Goal: Task Accomplishment & Management: Use online tool/utility

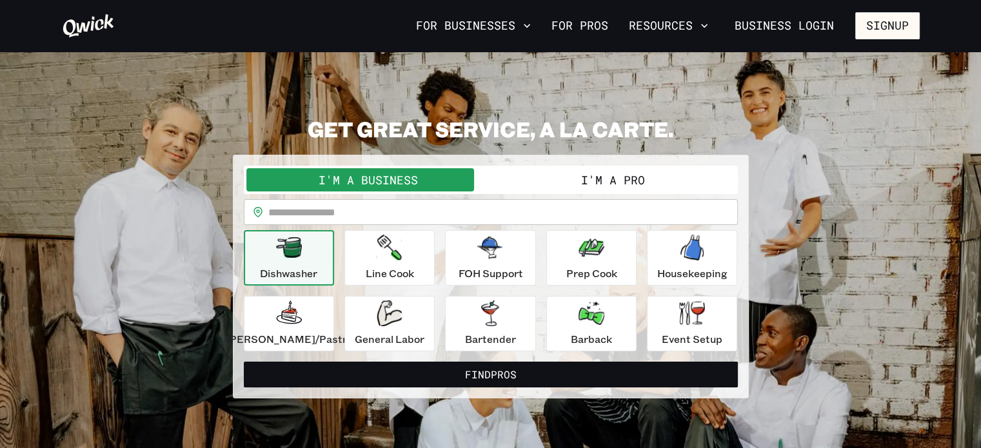
click at [588, 185] on button "I'm a Pro" at bounding box center [613, 179] width 244 height 23
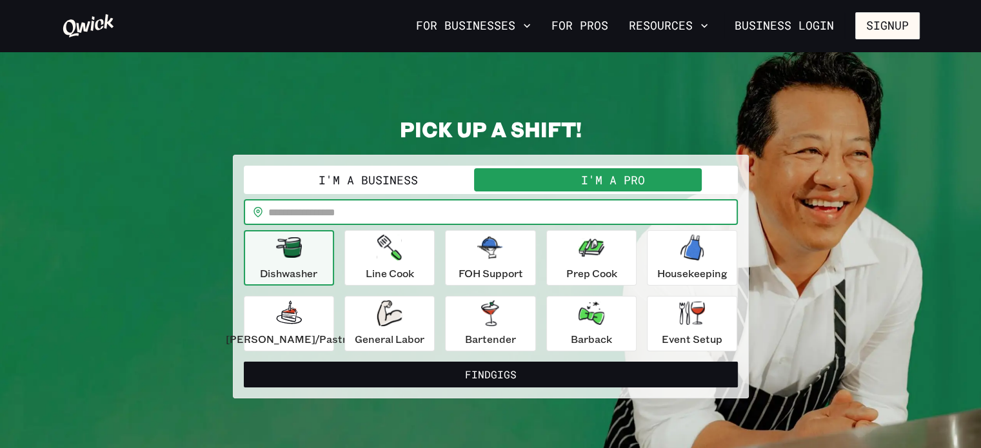
click at [415, 211] on input "text" at bounding box center [502, 212] width 469 height 26
type input "*****"
click at [662, 312] on div "Event Setup" at bounding box center [692, 324] width 61 height 46
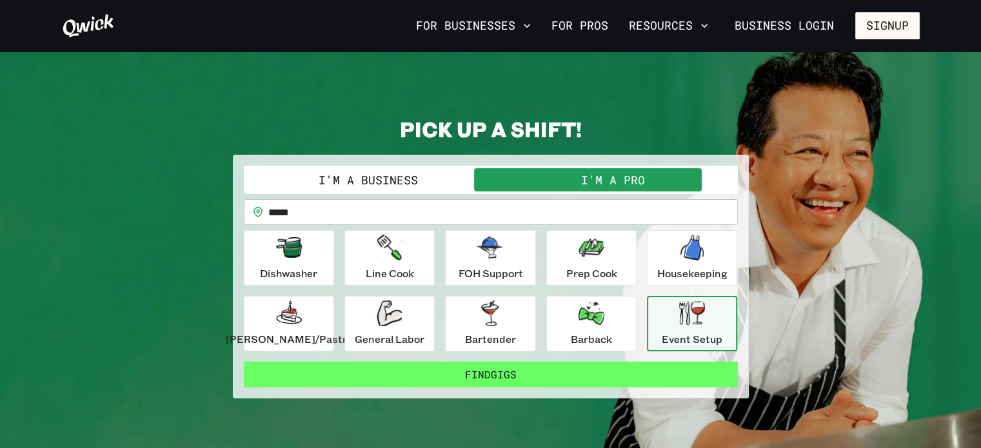
click at [531, 370] on button "Find Gigs" at bounding box center [491, 375] width 494 height 26
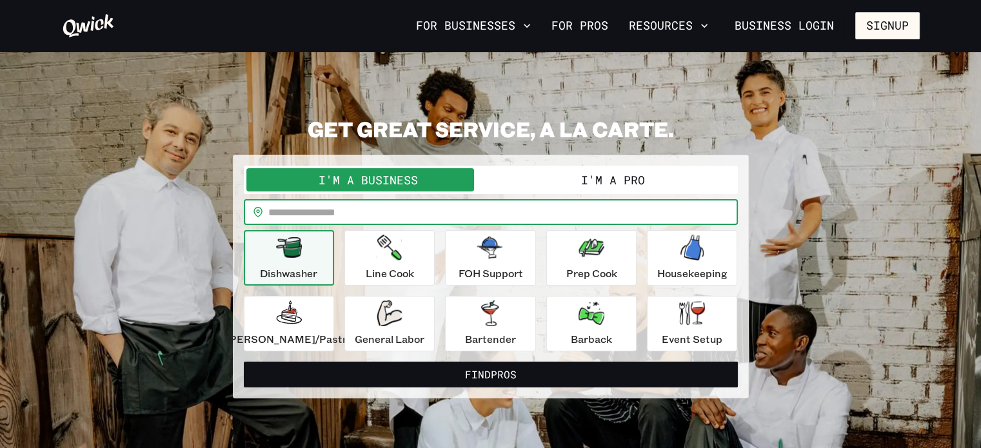
click at [583, 207] on input "text" at bounding box center [502, 212] width 469 height 26
click at [578, 189] on button "I'm a Pro" at bounding box center [613, 179] width 244 height 23
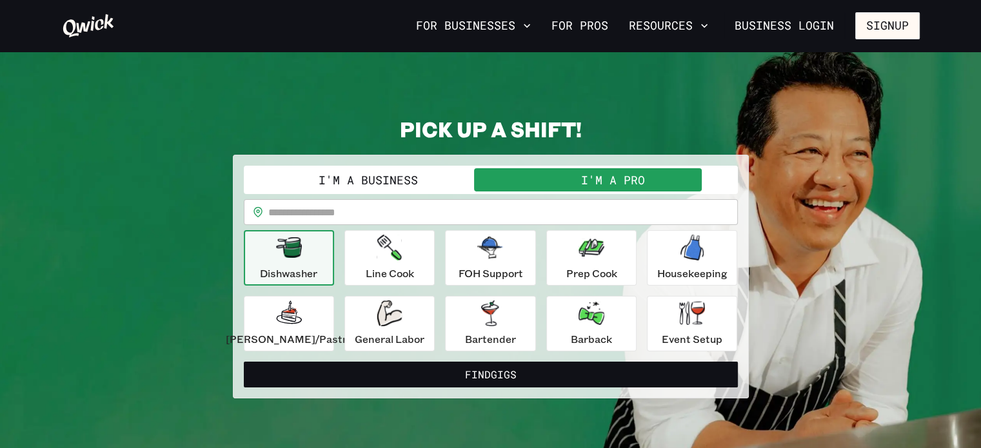
click at [391, 211] on input "text" at bounding box center [502, 212] width 469 height 26
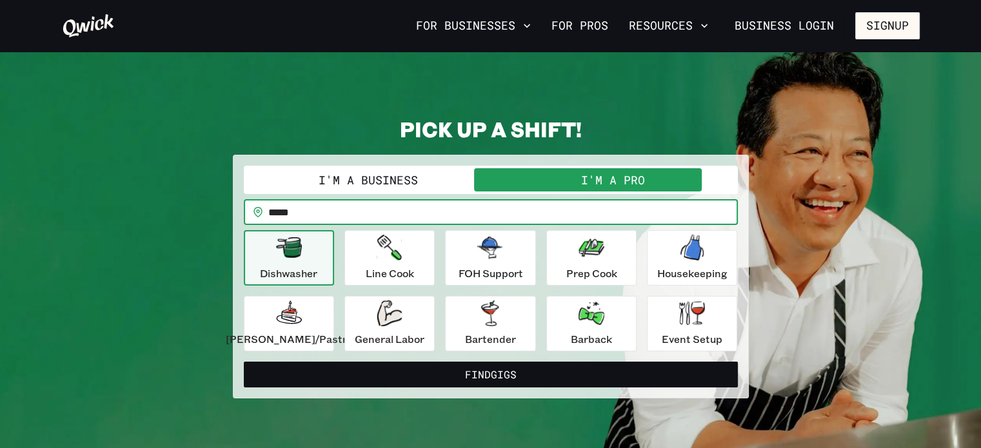
type input "*****"
click at [295, 255] on icon "button" at bounding box center [289, 247] width 26 height 21
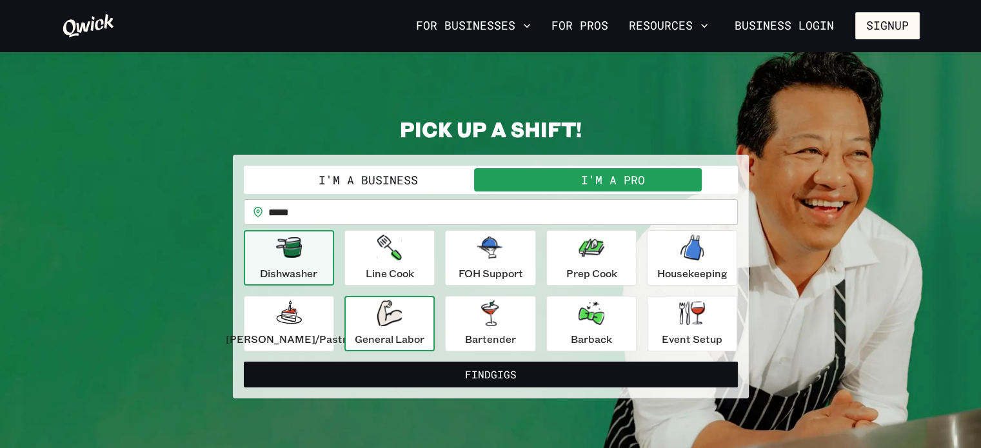
click at [390, 317] on icon "button" at bounding box center [389, 314] width 25 height 26
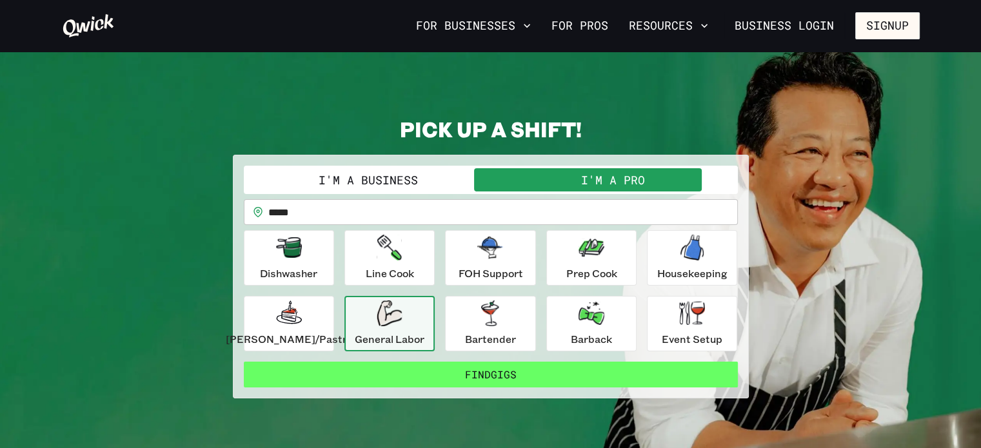
click at [459, 363] on button "Find Gigs" at bounding box center [491, 375] width 494 height 26
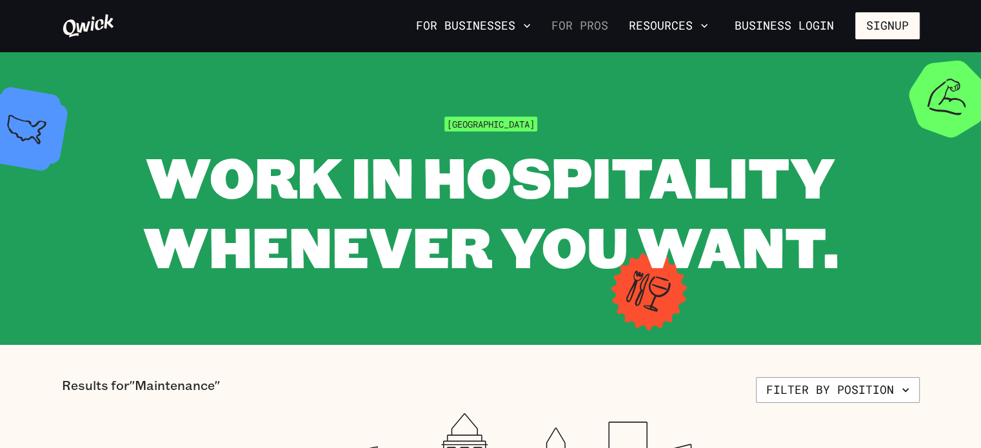
click at [590, 26] on link "For Pros" at bounding box center [579, 26] width 67 height 22
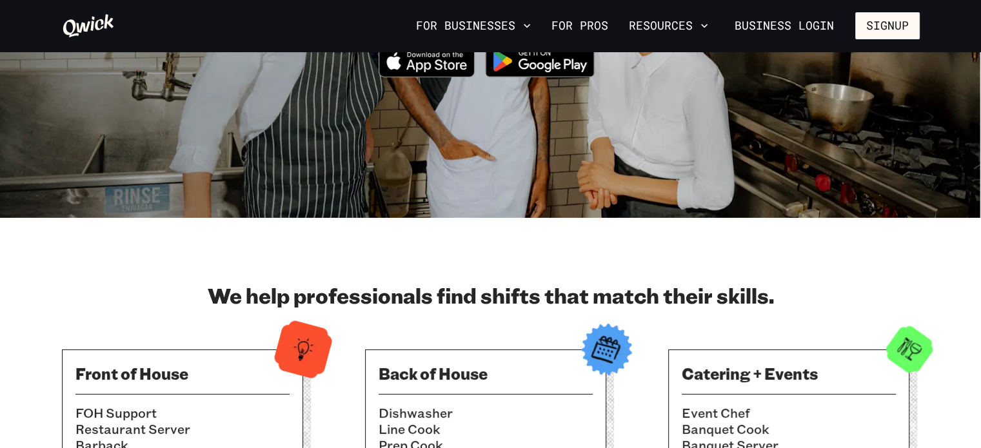
scroll to position [64, 0]
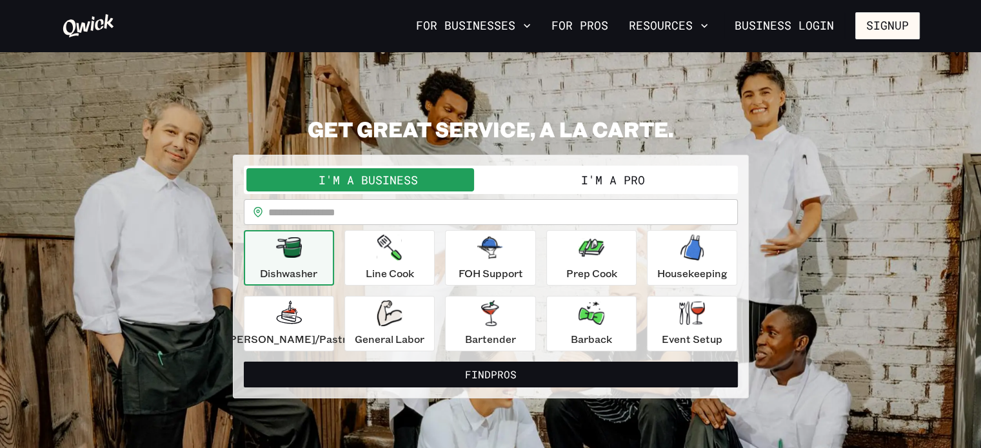
click at [579, 182] on button "I'm a Pro" at bounding box center [613, 179] width 244 height 23
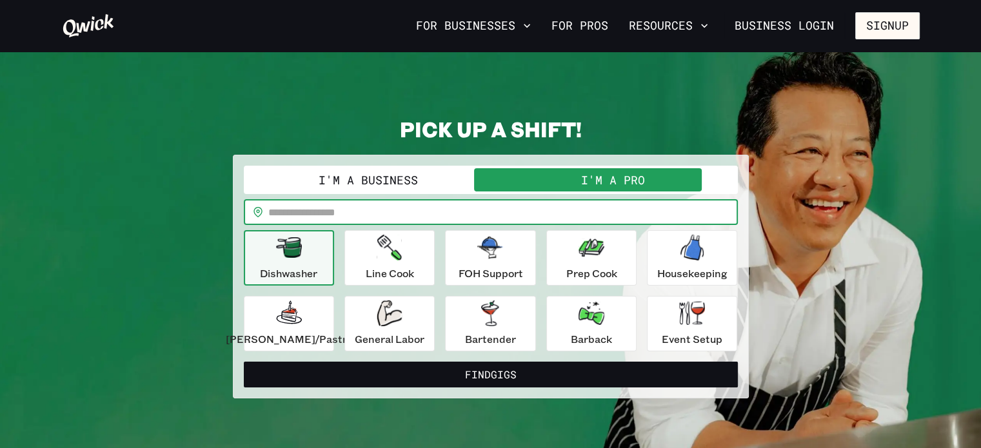
click at [520, 210] on input "text" at bounding box center [502, 212] width 469 height 26
type input "*****"
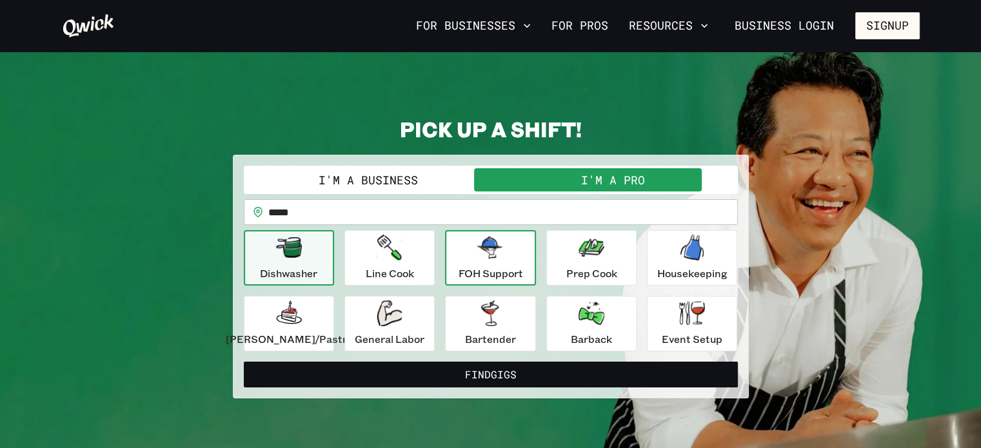
click at [475, 262] on div "FOH Support" at bounding box center [490, 258] width 64 height 46
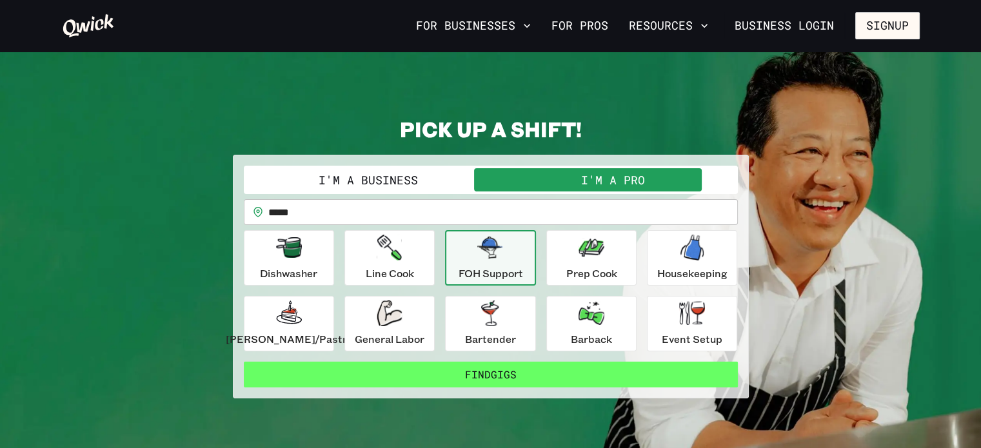
click at [500, 364] on button "Find Gigs" at bounding box center [491, 375] width 494 height 26
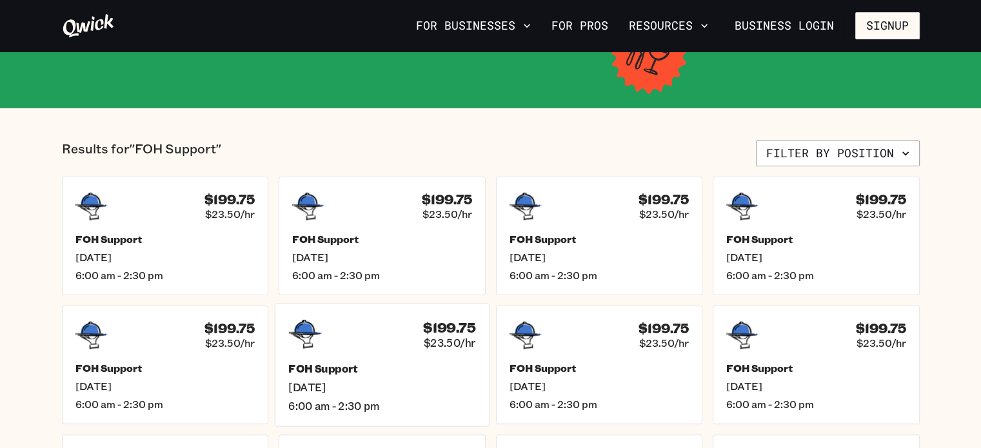
scroll to position [258, 0]
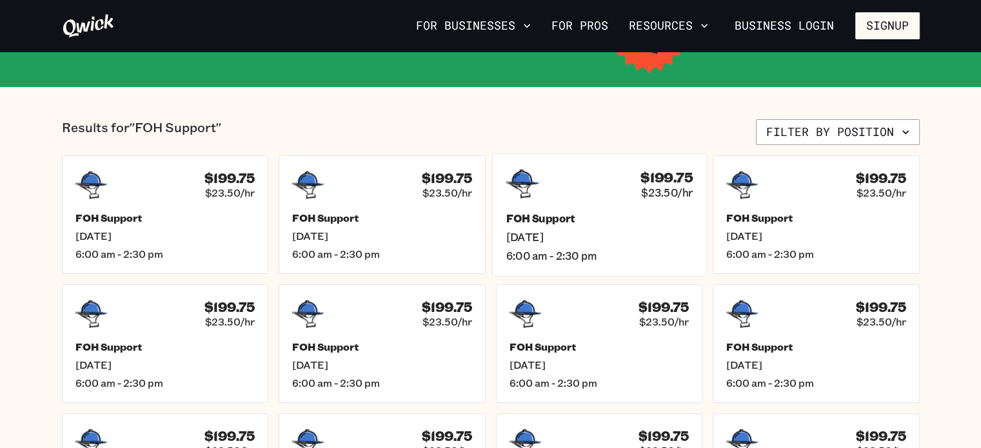
click at [635, 228] on div "FOH Support [DATE] 6:00 am - 2:30 pm" at bounding box center [599, 237] width 187 height 51
